Goal: Complete application form: Complete application form

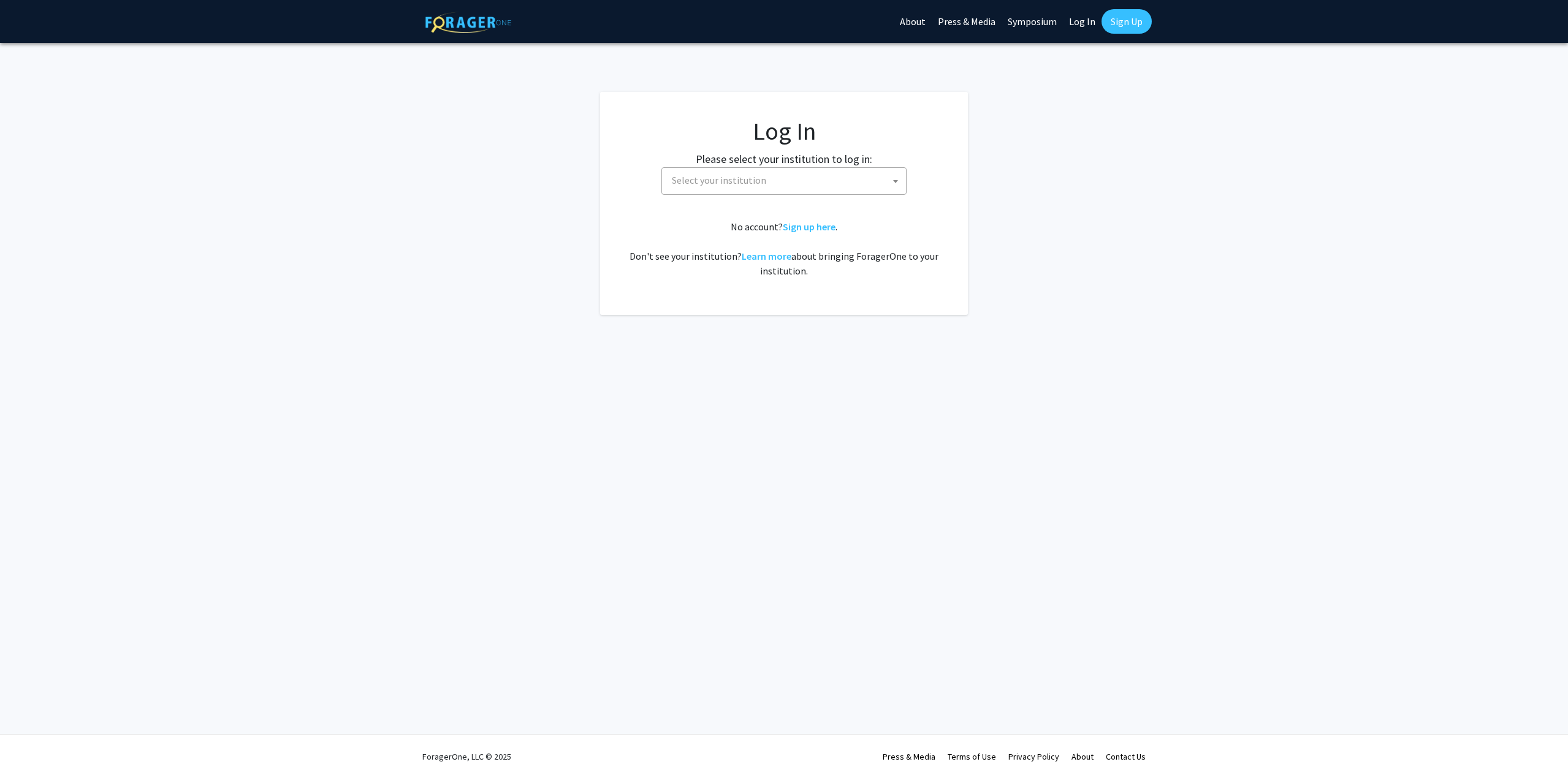
click at [760, 184] on span "Select your institution" at bounding box center [718, 180] width 94 height 12
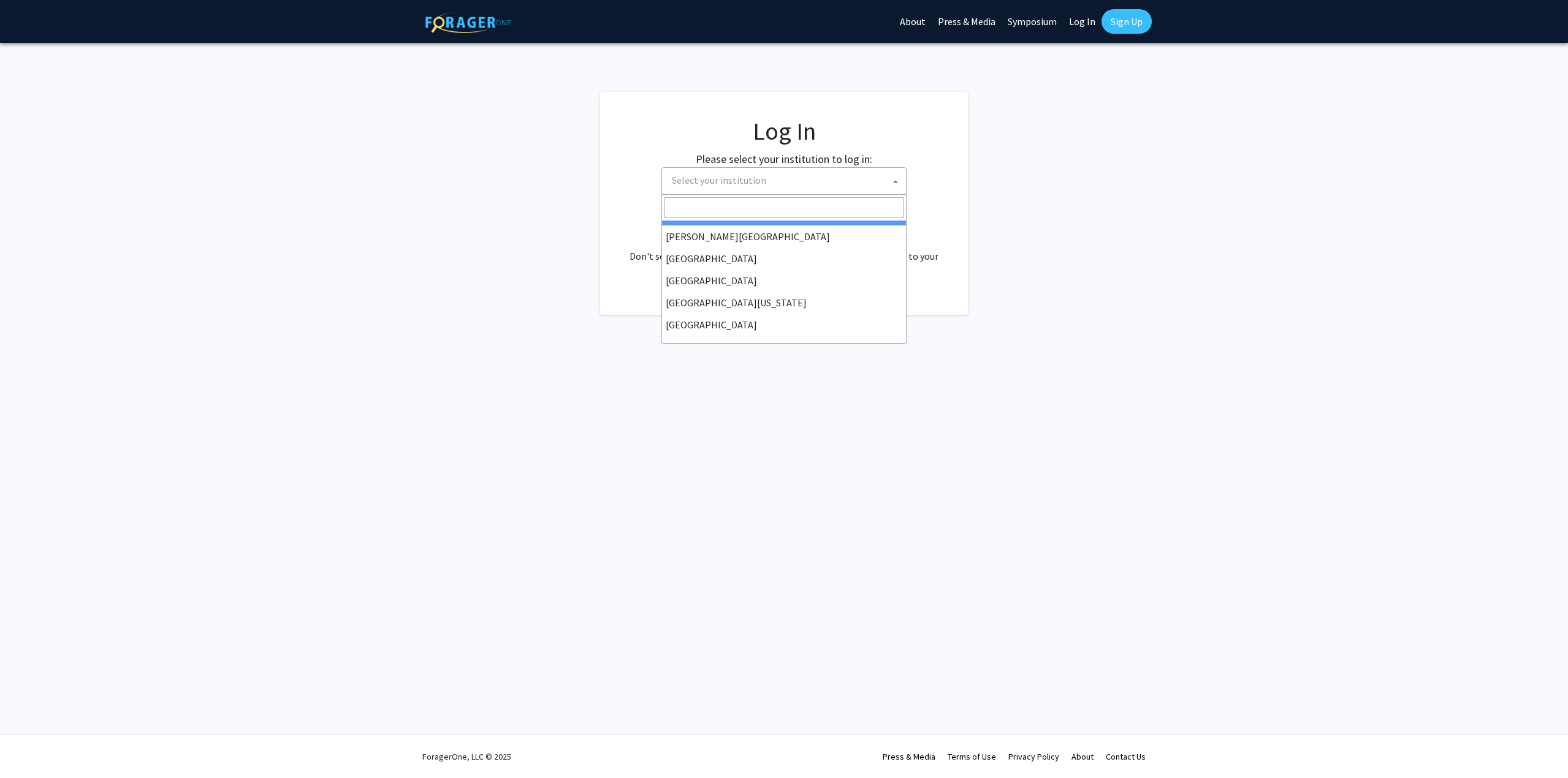
scroll to position [122, 0]
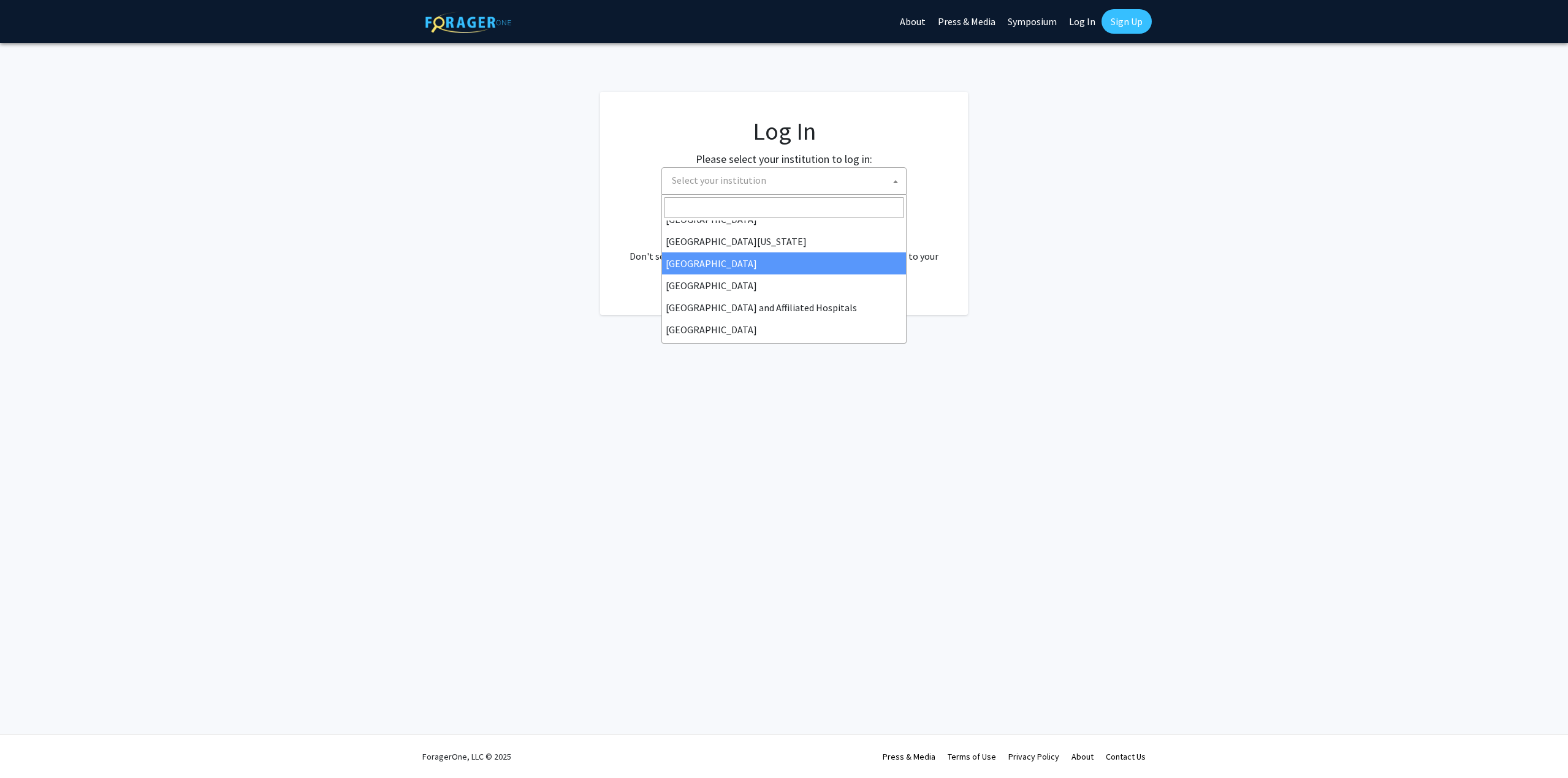
select select "12"
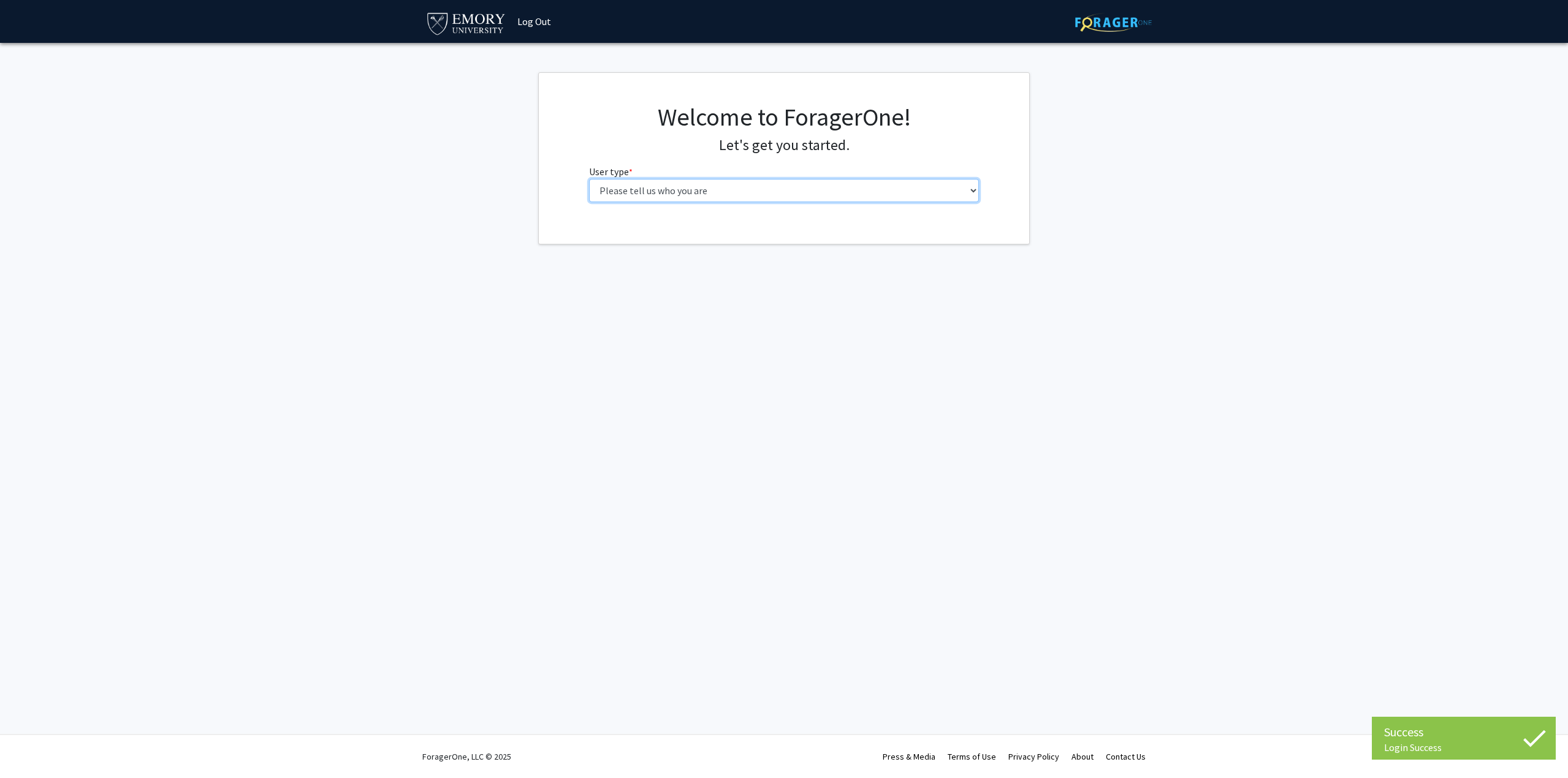
click at [659, 195] on select "Please tell us who you are Undergraduate Student Master's Student Doctoral Cand…" at bounding box center [784, 190] width 390 height 23
select select "5: faculty"
click at [589, 179] on select "Please tell us who you are Undergraduate Student Master's Student Doctoral Cand…" at bounding box center [784, 190] width 390 height 23
click at [659, 242] on input "First Name * required" at bounding box center [784, 238] width 390 height 23
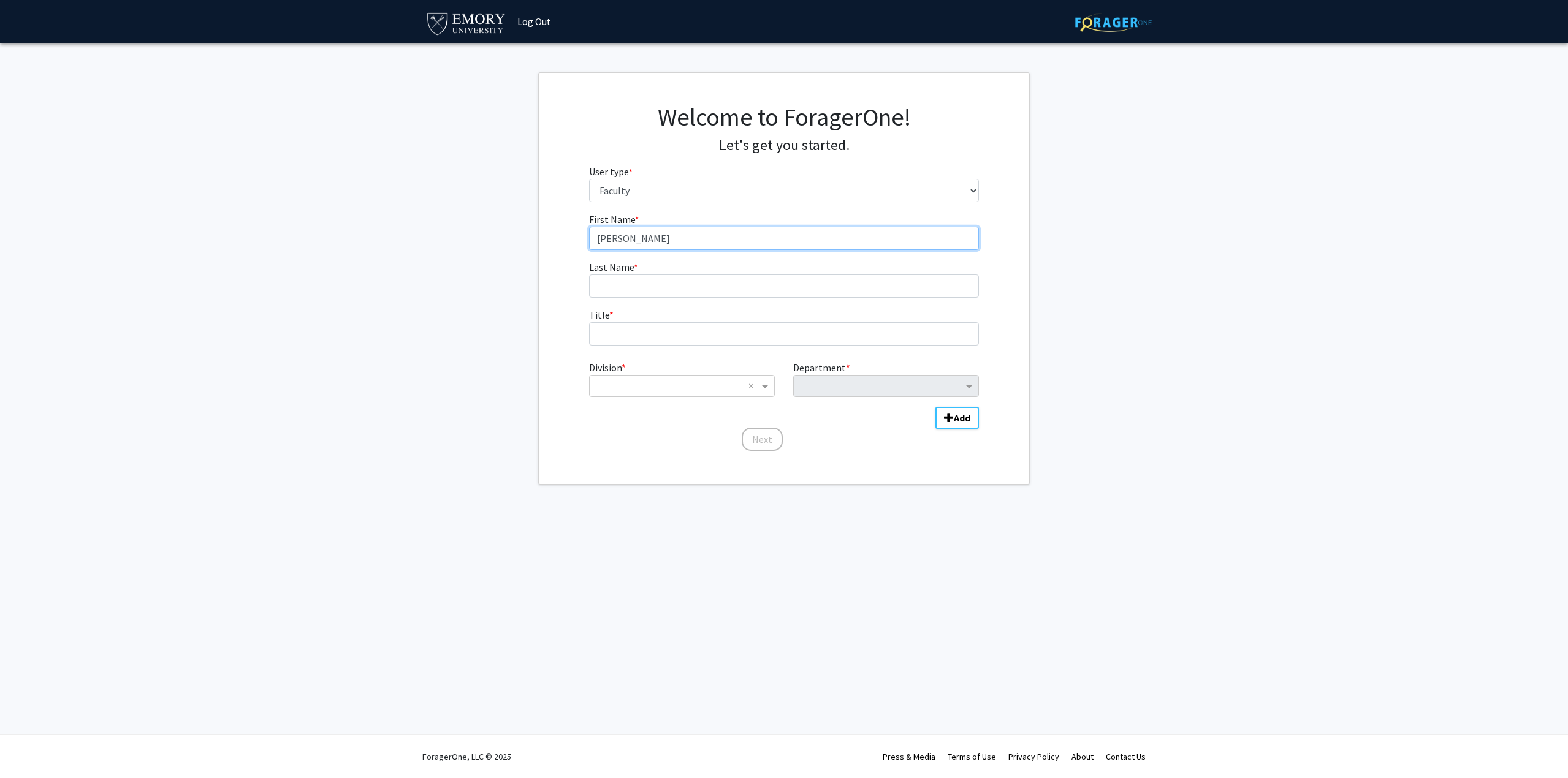
type input "[PERSON_NAME]"
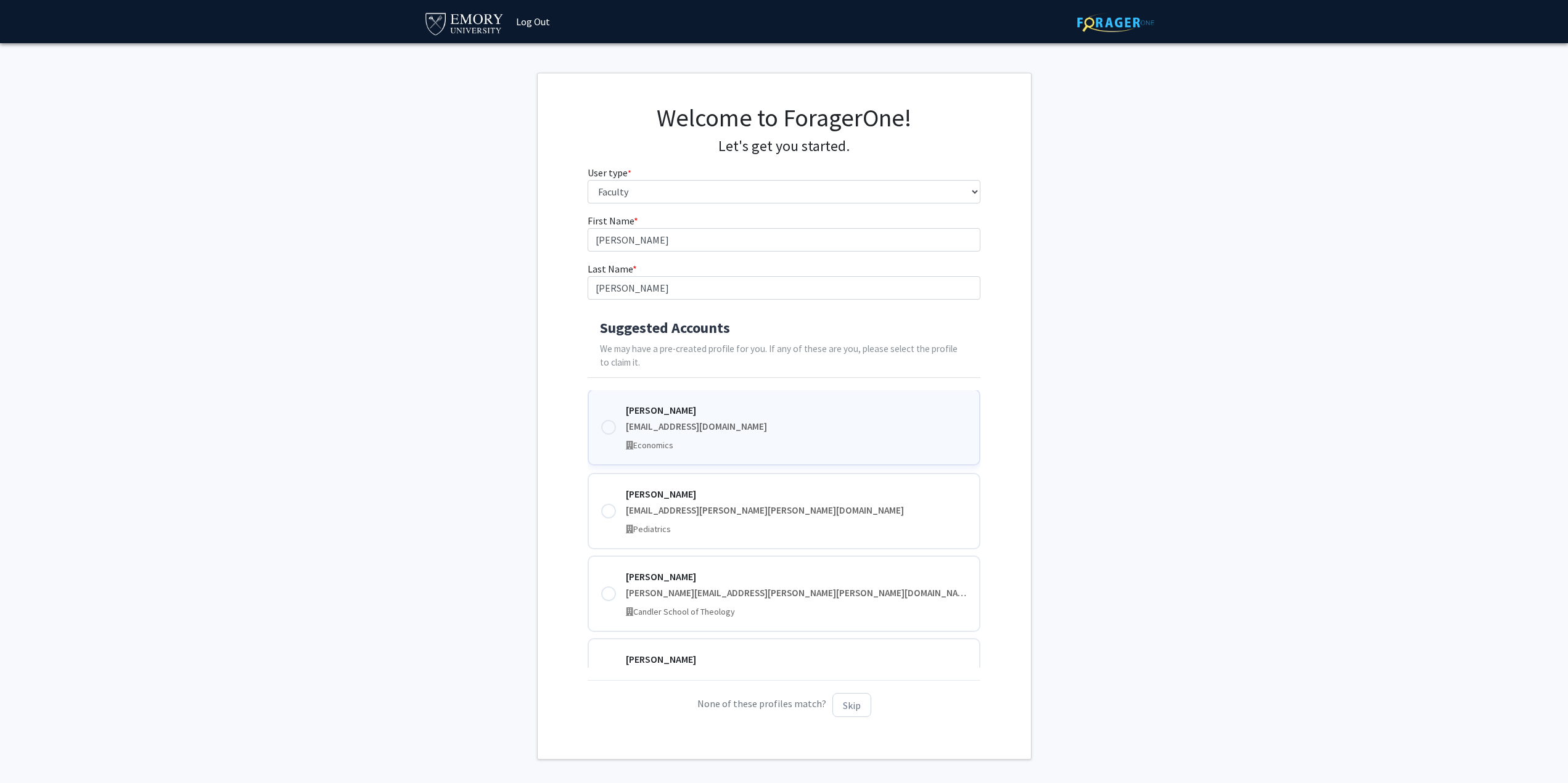
click at [611, 427] on div at bounding box center [608, 427] width 15 height 15
click at [788, 748] on button "Next" at bounding box center [784, 745] width 41 height 24
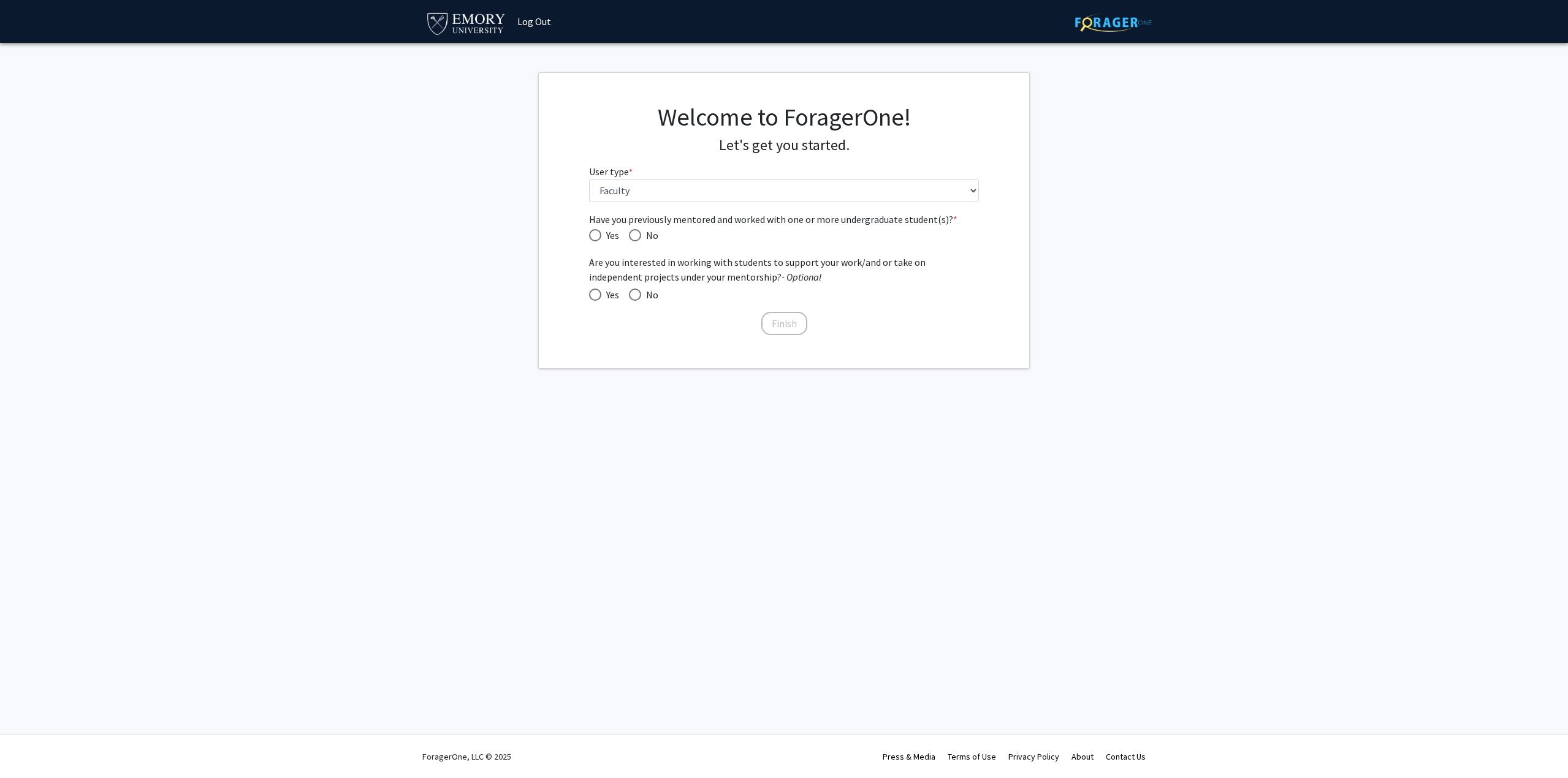
click at [599, 239] on span "Have you previously mentored and worked with one or more undergraduate student(…" at bounding box center [595, 235] width 12 height 12
click at [599, 239] on input "Yes" at bounding box center [595, 235] width 12 height 12
radio input "true"
click at [597, 295] on span at bounding box center [595, 295] width 12 height 12
click at [597, 295] on input "Yes" at bounding box center [595, 295] width 12 height 12
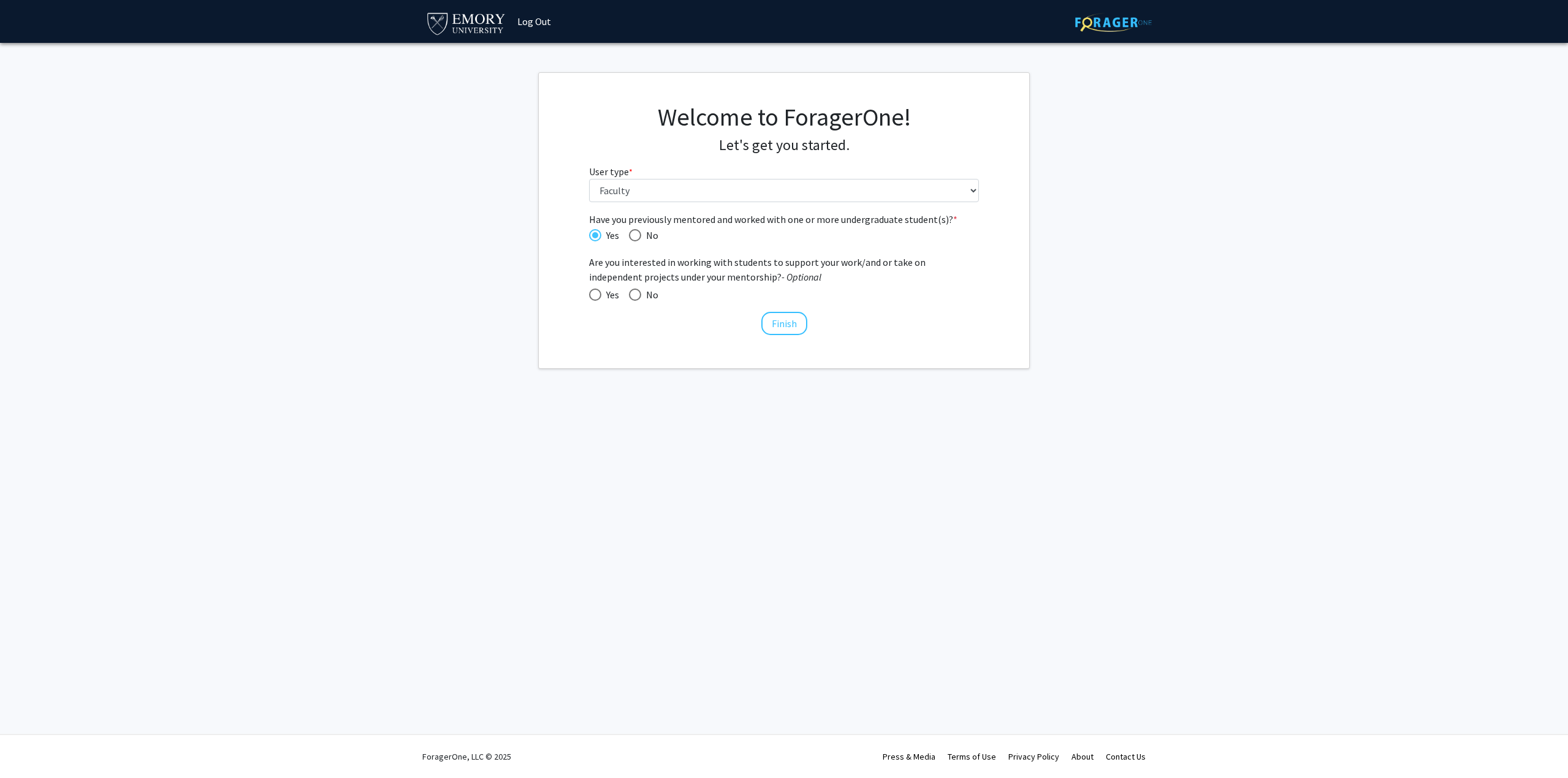
radio input "true"
click at [799, 330] on button "Finish" at bounding box center [784, 324] width 46 height 23
